Goal: Task Accomplishment & Management: Use online tool/utility

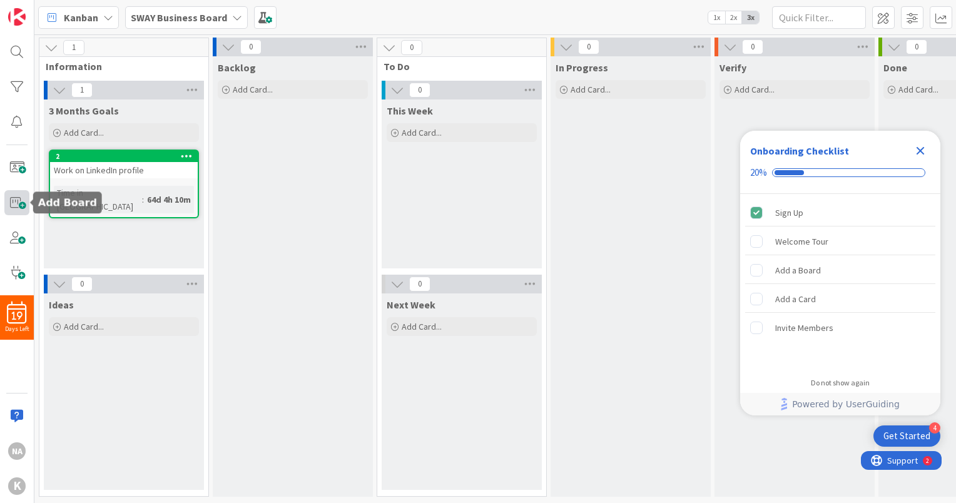
click at [18, 204] on span at bounding box center [16, 202] width 25 height 25
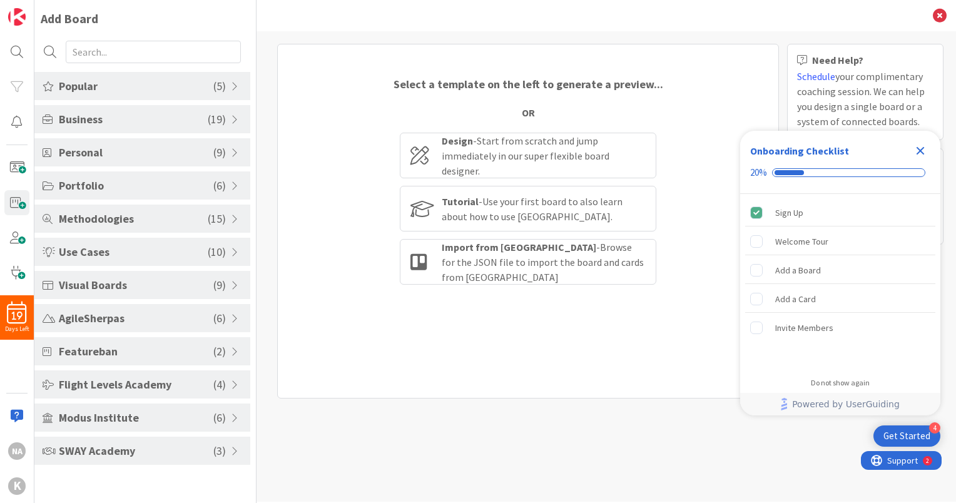
click at [225, 452] on span "( 3 )" at bounding box center [219, 451] width 13 height 17
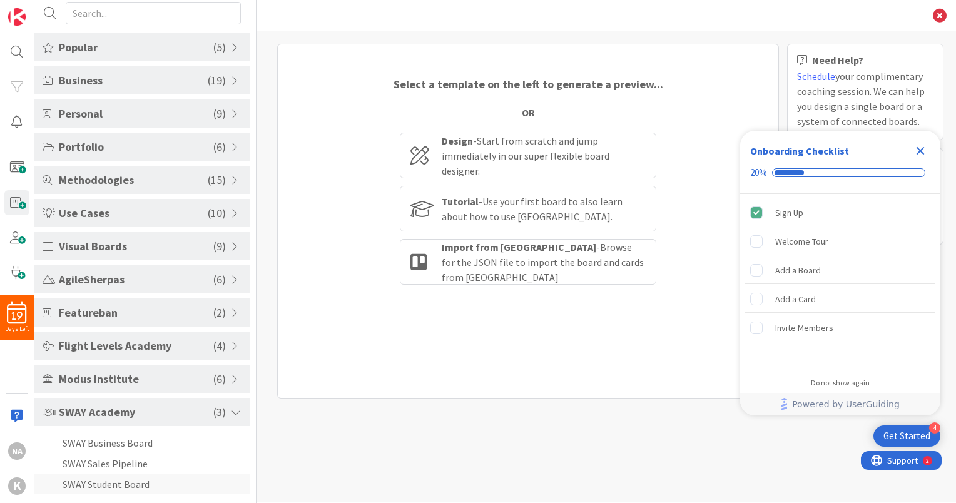
click at [120, 481] on li "SWAY Student Board" at bounding box center [142, 484] width 216 height 21
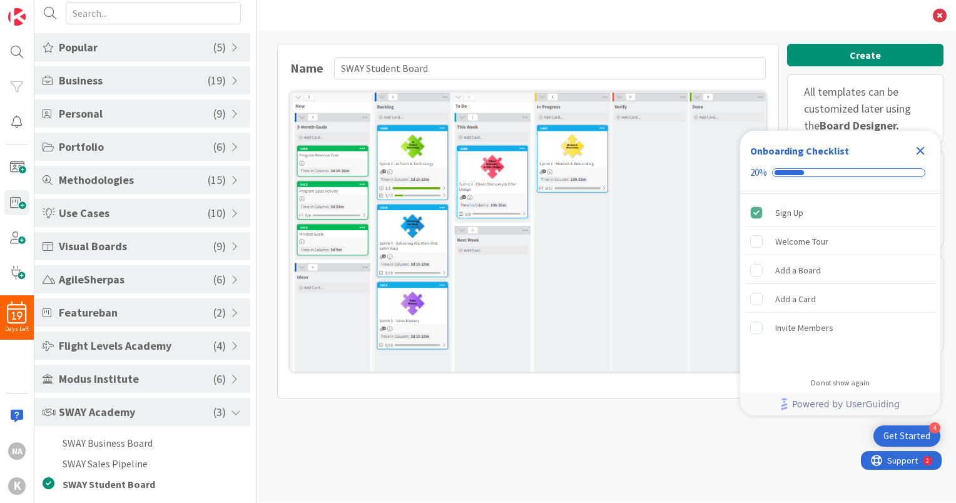
click at [550, 225] on img at bounding box center [528, 232] width 476 height 280
click at [132, 444] on li "SWAY Business Board" at bounding box center [142, 443] width 216 height 21
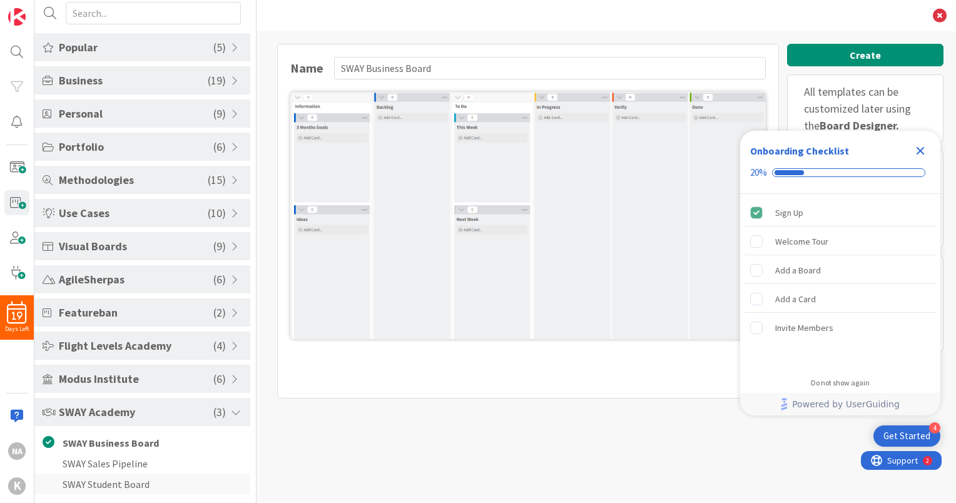
click at [136, 488] on li "SWAY Student Board" at bounding box center [142, 484] width 216 height 21
type input "SWAY Student Board"
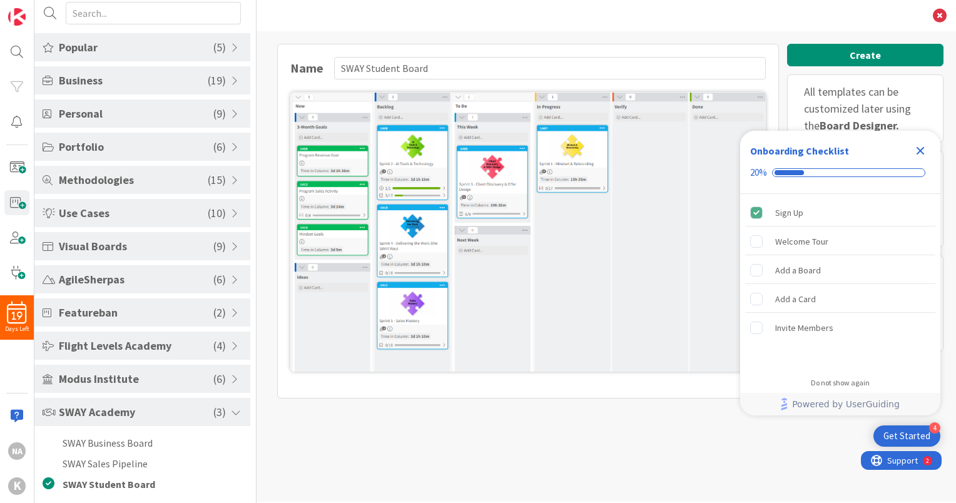
click at [702, 113] on img at bounding box center [528, 232] width 476 height 280
click at [816, 211] on div "Sign Up" at bounding box center [841, 213] width 190 height 28
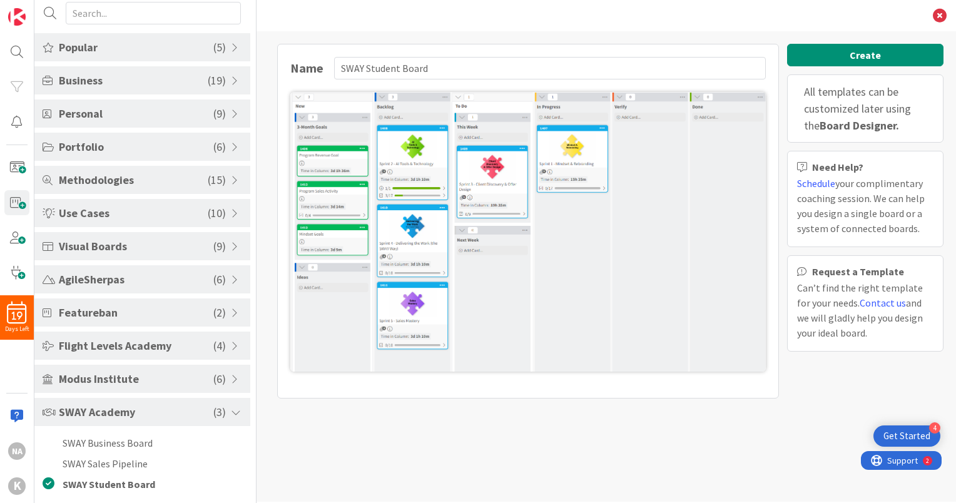
scroll to position [0, 0]
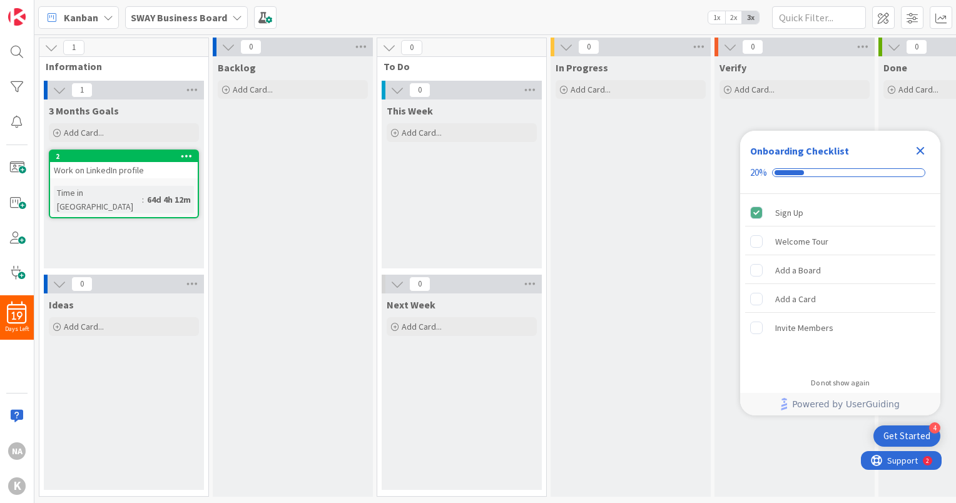
click at [210, 18] on b "SWAY Business Board" at bounding box center [179, 17] width 96 height 13
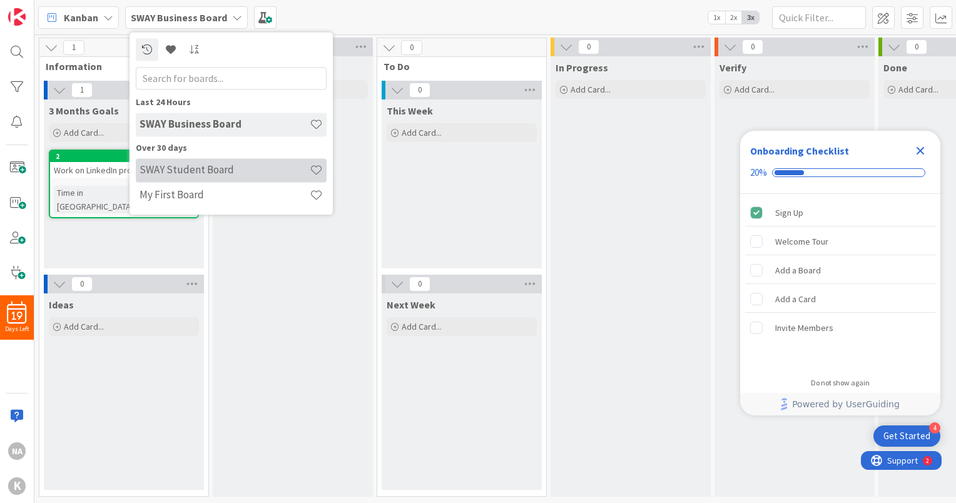
click at [209, 173] on h4 "SWAY Student Board" at bounding box center [225, 170] width 170 height 13
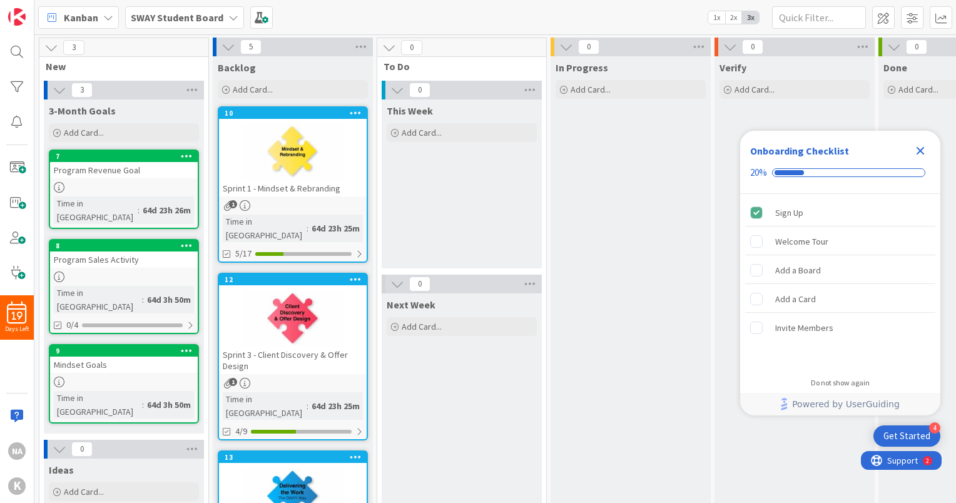
click at [354, 113] on icon at bounding box center [356, 112] width 12 height 9
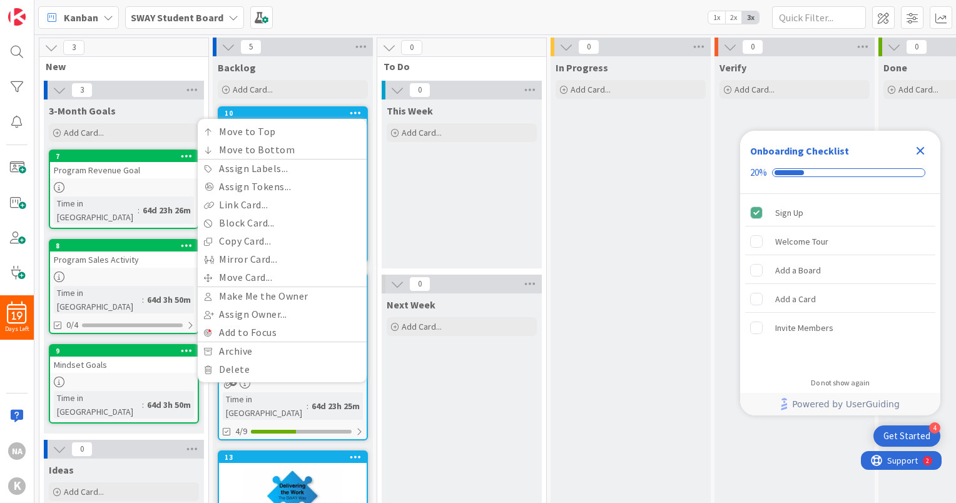
click at [331, 66] on div "Backlog" at bounding box center [293, 67] width 150 height 13
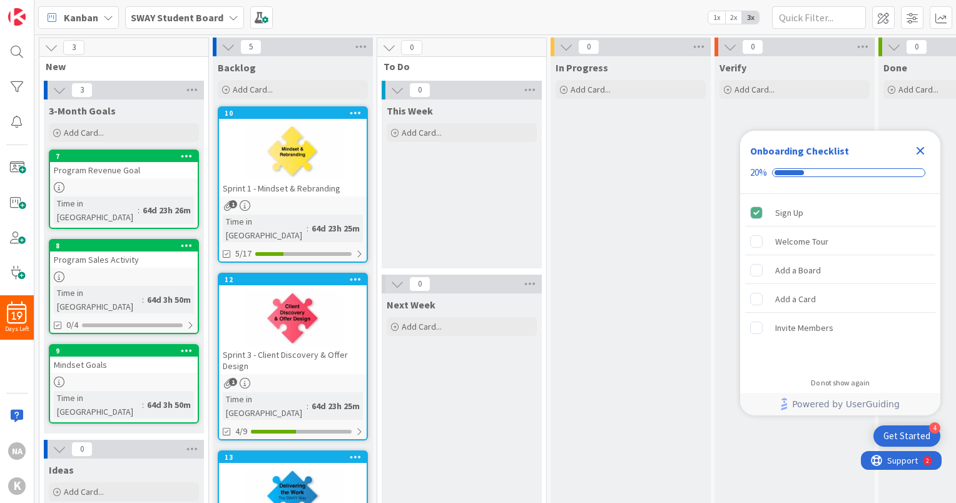
click at [337, 171] on div at bounding box center [293, 152] width 148 height 56
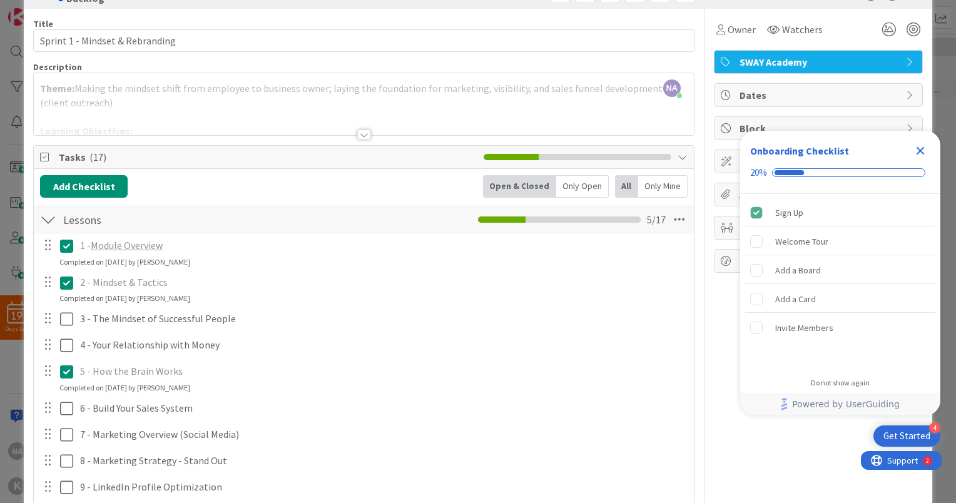
scroll to position [39, 0]
